Goal: Navigation & Orientation: Find specific page/section

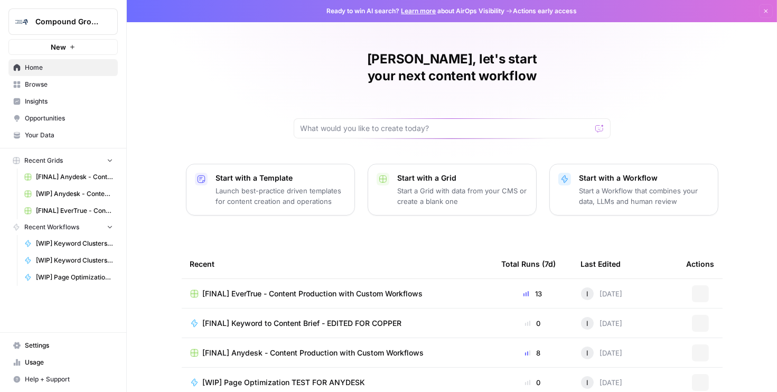
click at [49, 86] on span "Browse" at bounding box center [69, 85] width 88 height 10
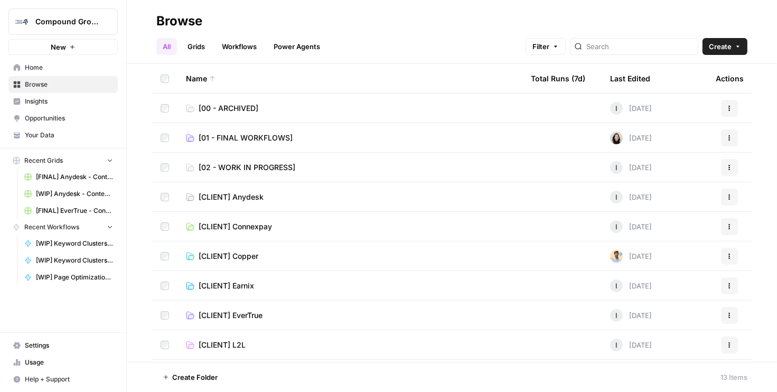
click at [57, 137] on span "Your Data" at bounding box center [69, 136] width 88 height 10
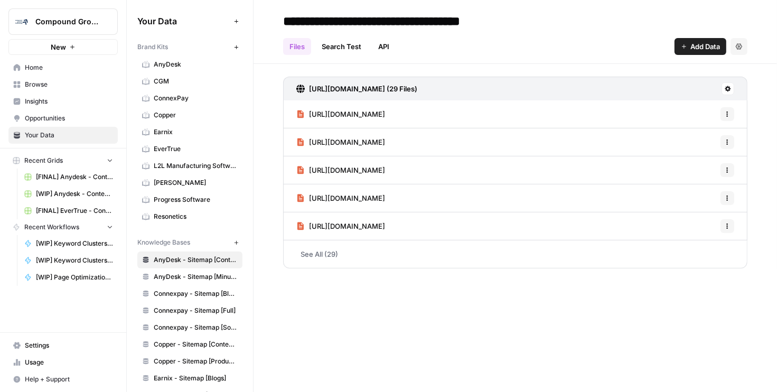
click at [40, 80] on span "Browse" at bounding box center [69, 85] width 88 height 10
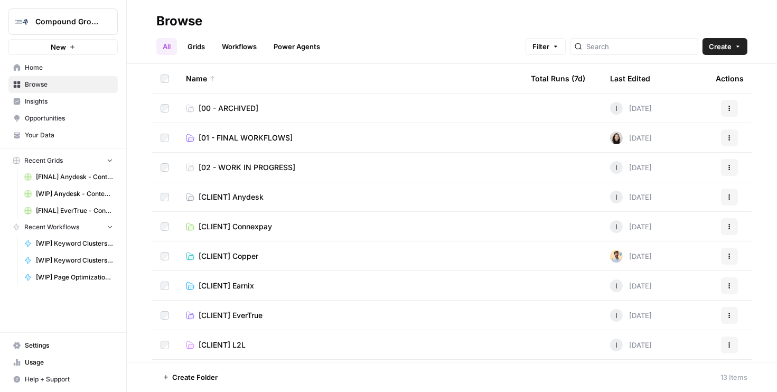
click at [268, 133] on span "[01 - FINAL WORKFLOWS]" at bounding box center [246, 138] width 94 height 11
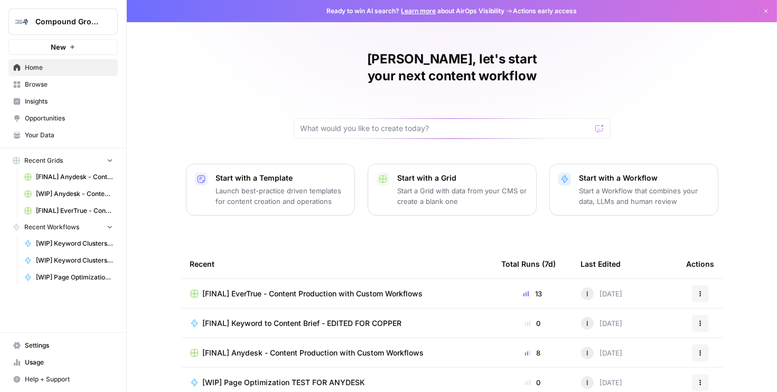
drag, startPoint x: 664, startPoint y: 54, endPoint x: 632, endPoint y: 36, distance: 36.4
click at [664, 54] on div "[PERSON_NAME], let's start your next content workflow Start with a Template Lau…" at bounding box center [452, 251] width 651 height 503
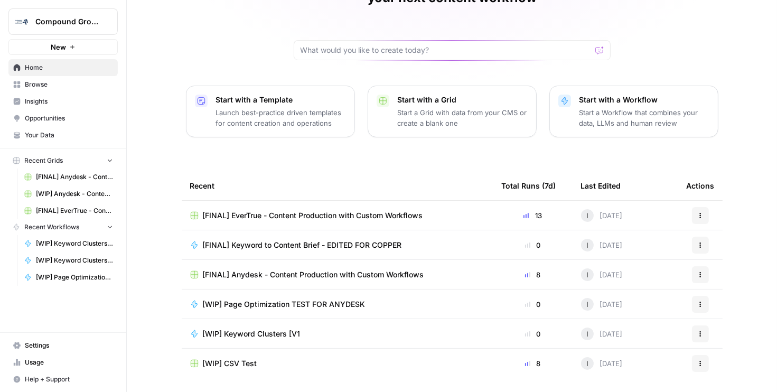
scroll to position [93, 0]
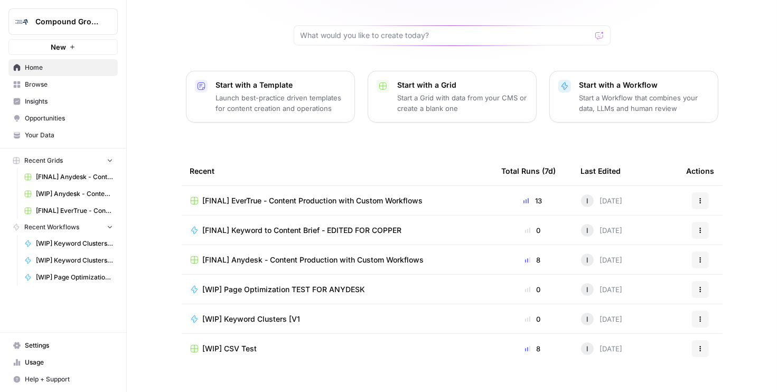
click at [29, 63] on span "Home" at bounding box center [69, 68] width 88 height 10
click at [28, 82] on span "Browse" at bounding box center [69, 85] width 88 height 10
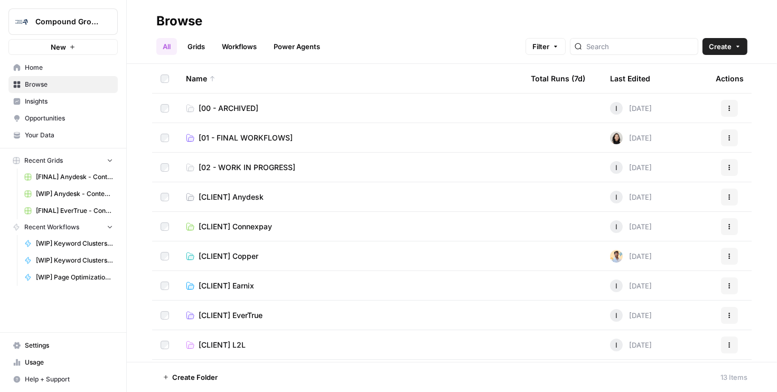
click at [605, 23] on div "Browse" at bounding box center [451, 21] width 591 height 17
